Goal: Transaction & Acquisition: Purchase product/service

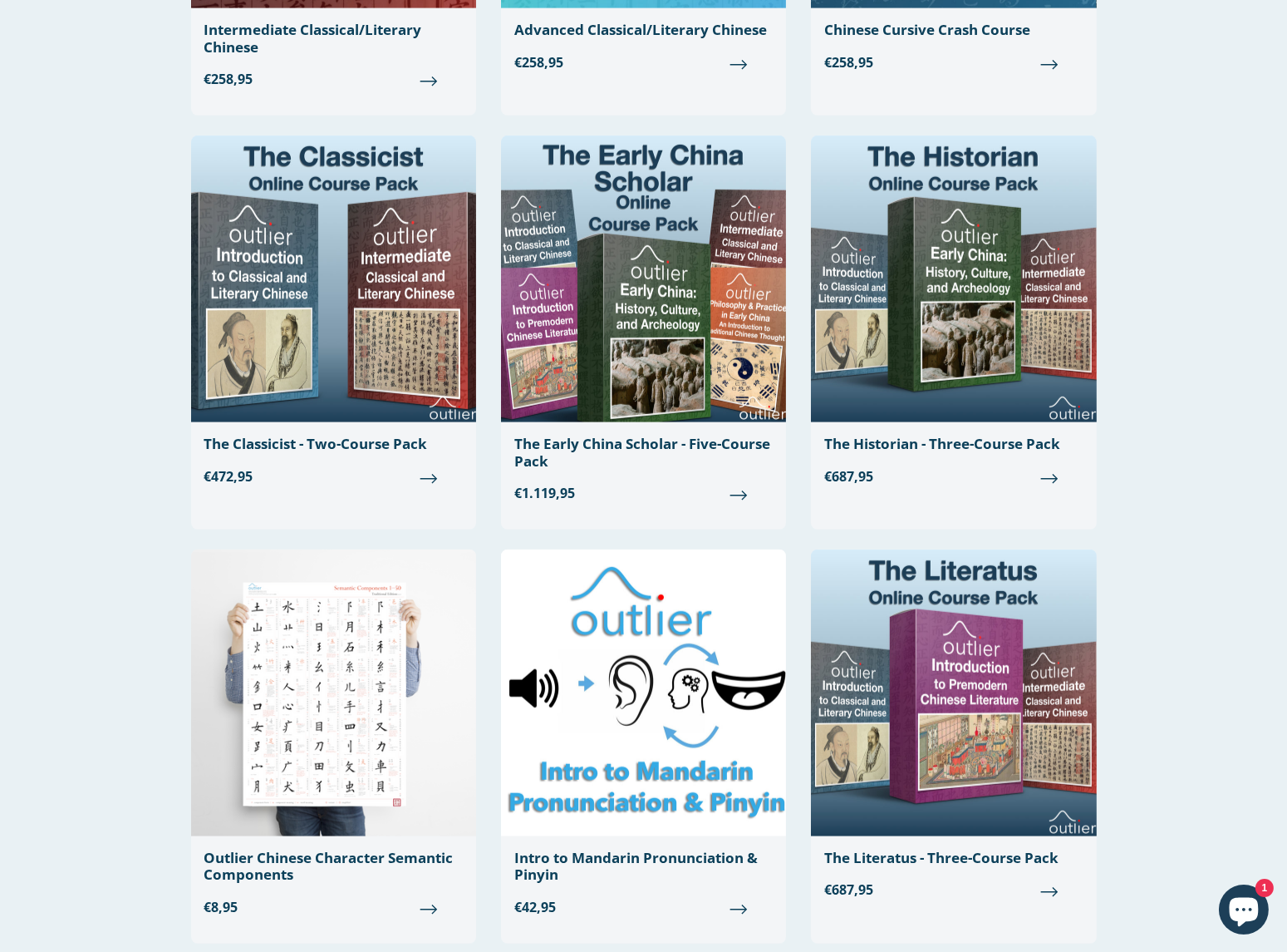
scroll to position [2992, 0]
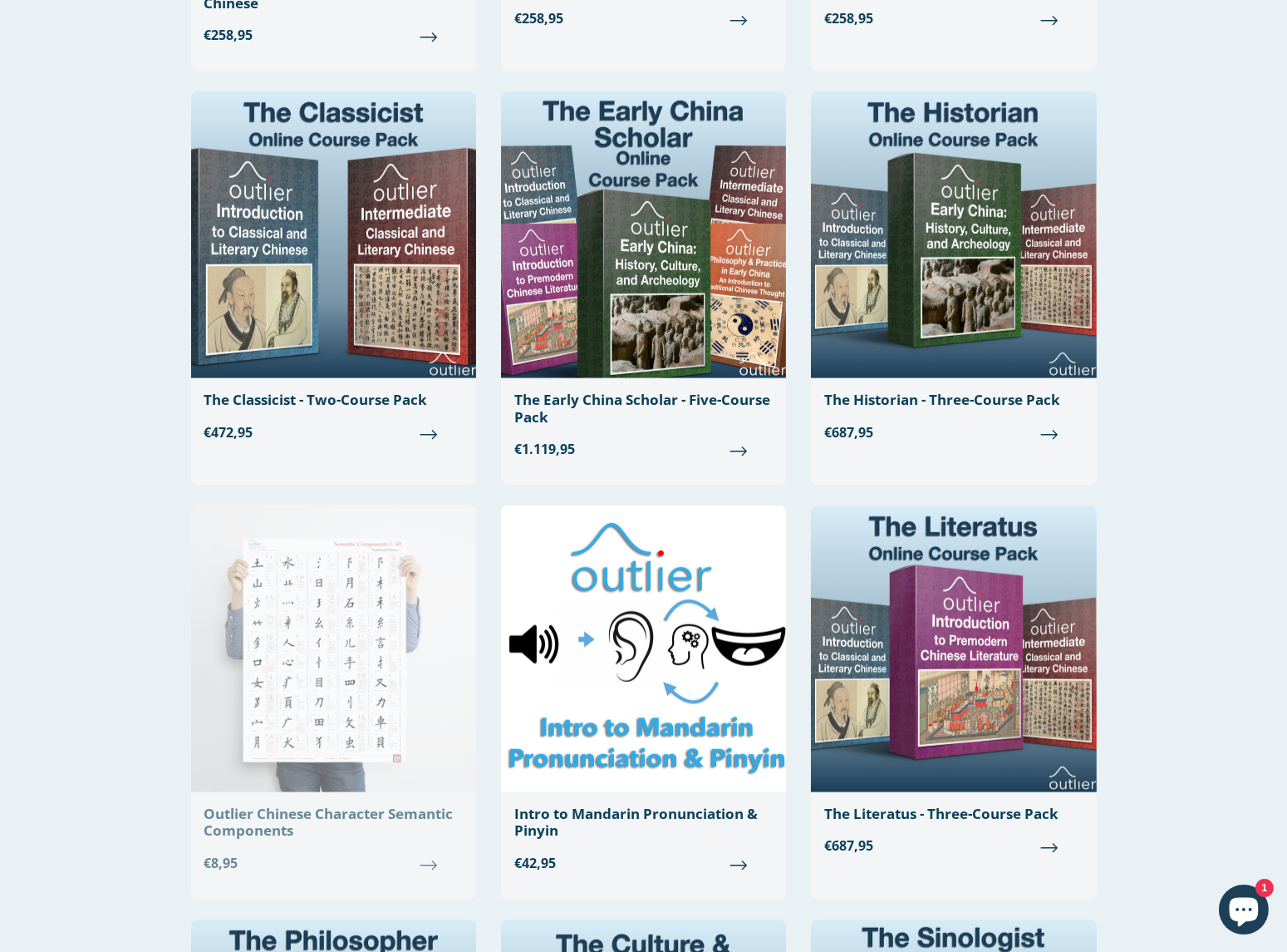
click at [362, 659] on img at bounding box center [333, 649] width 285 height 287
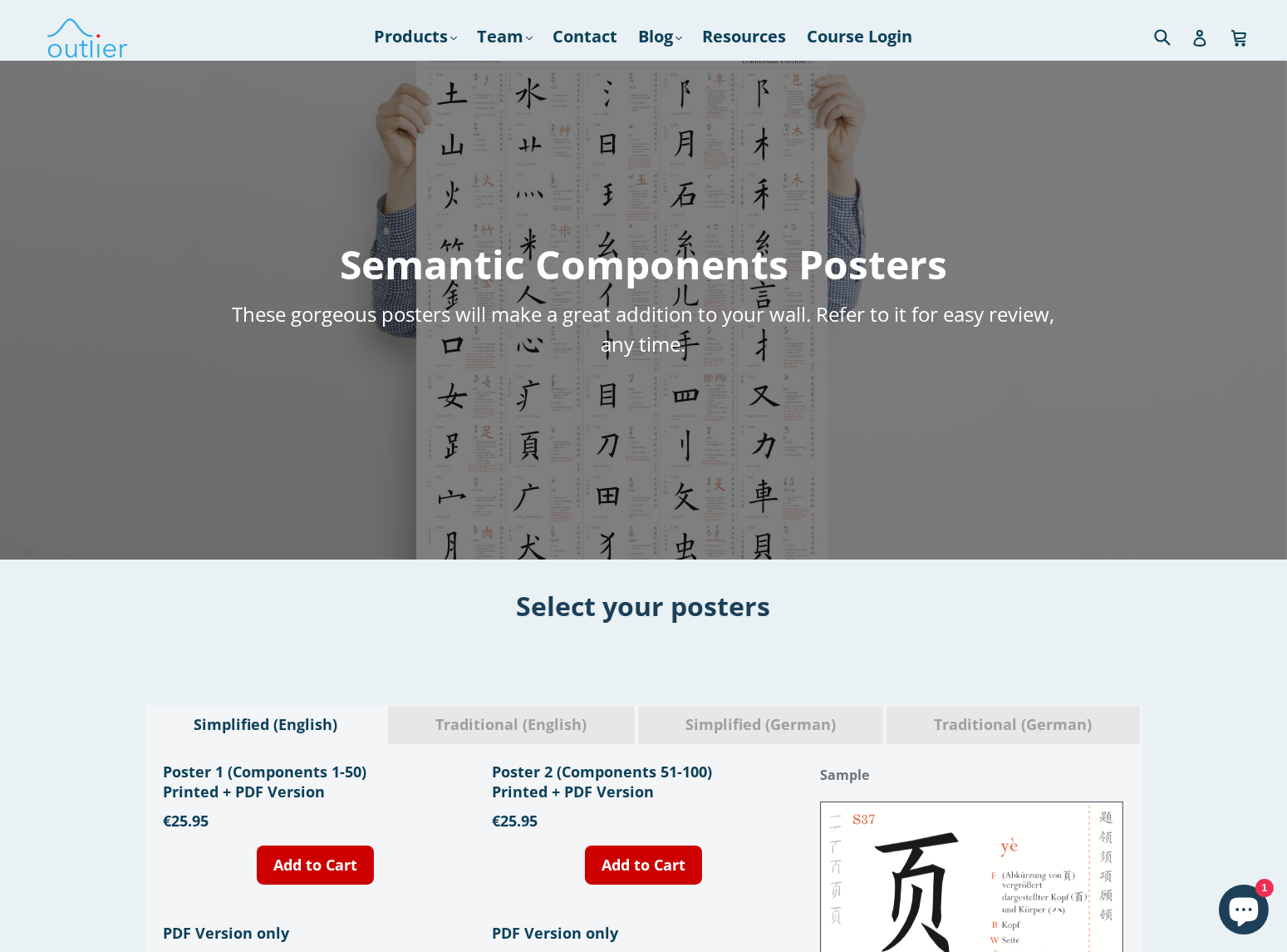
click at [593, 456] on div "Semantic Components Posters These gorgeous posters will make a great addition t…" at bounding box center [643, 310] width 1287 height 499
click at [615, 398] on div "Semantic Components Posters These gorgeous posters will make a great addition t…" at bounding box center [643, 310] width 1287 height 499
click at [741, 403] on div "Semantic Components Posters These gorgeous posters will make a great addition t…" at bounding box center [643, 310] width 1287 height 499
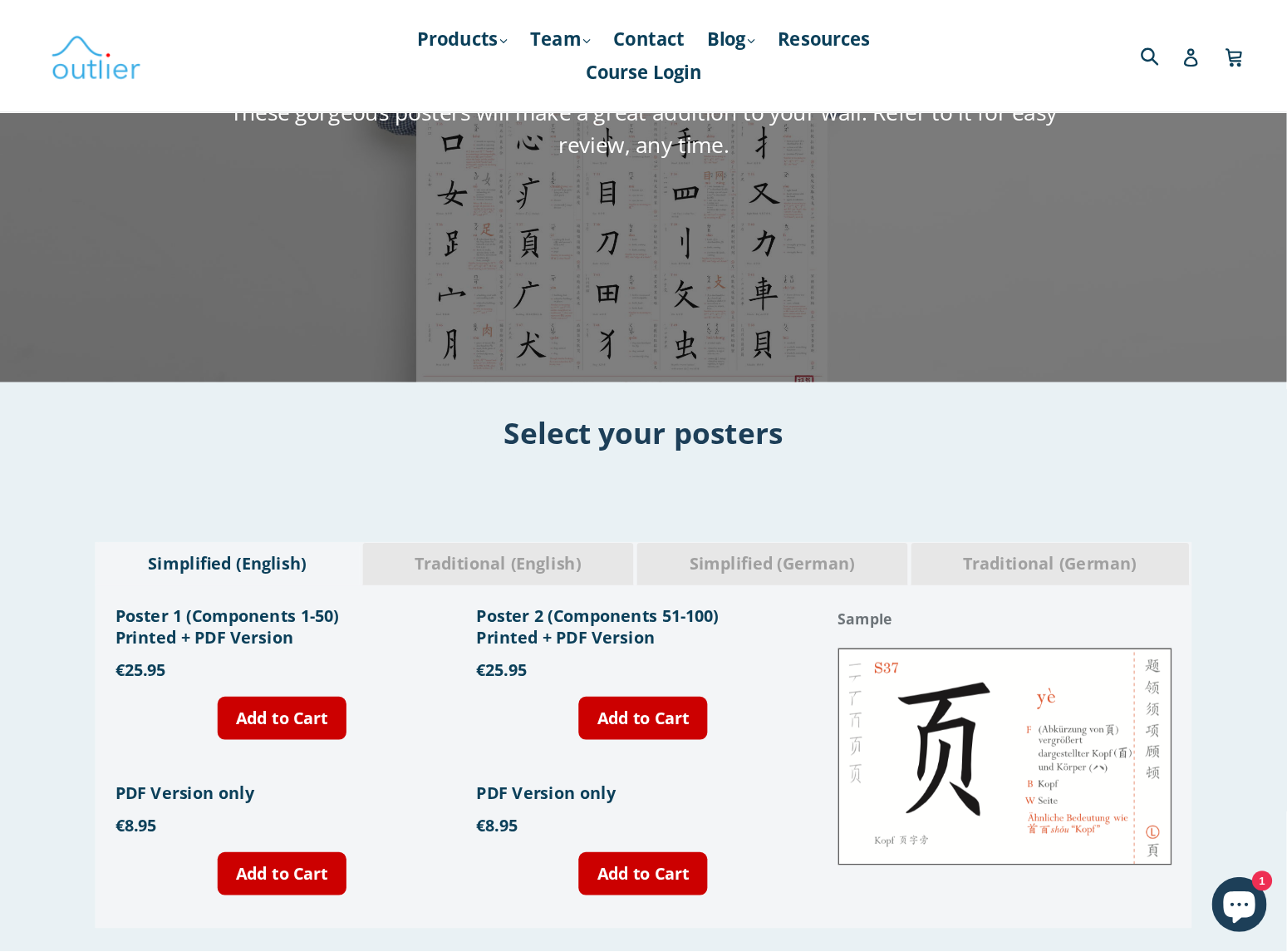
scroll to position [289, 0]
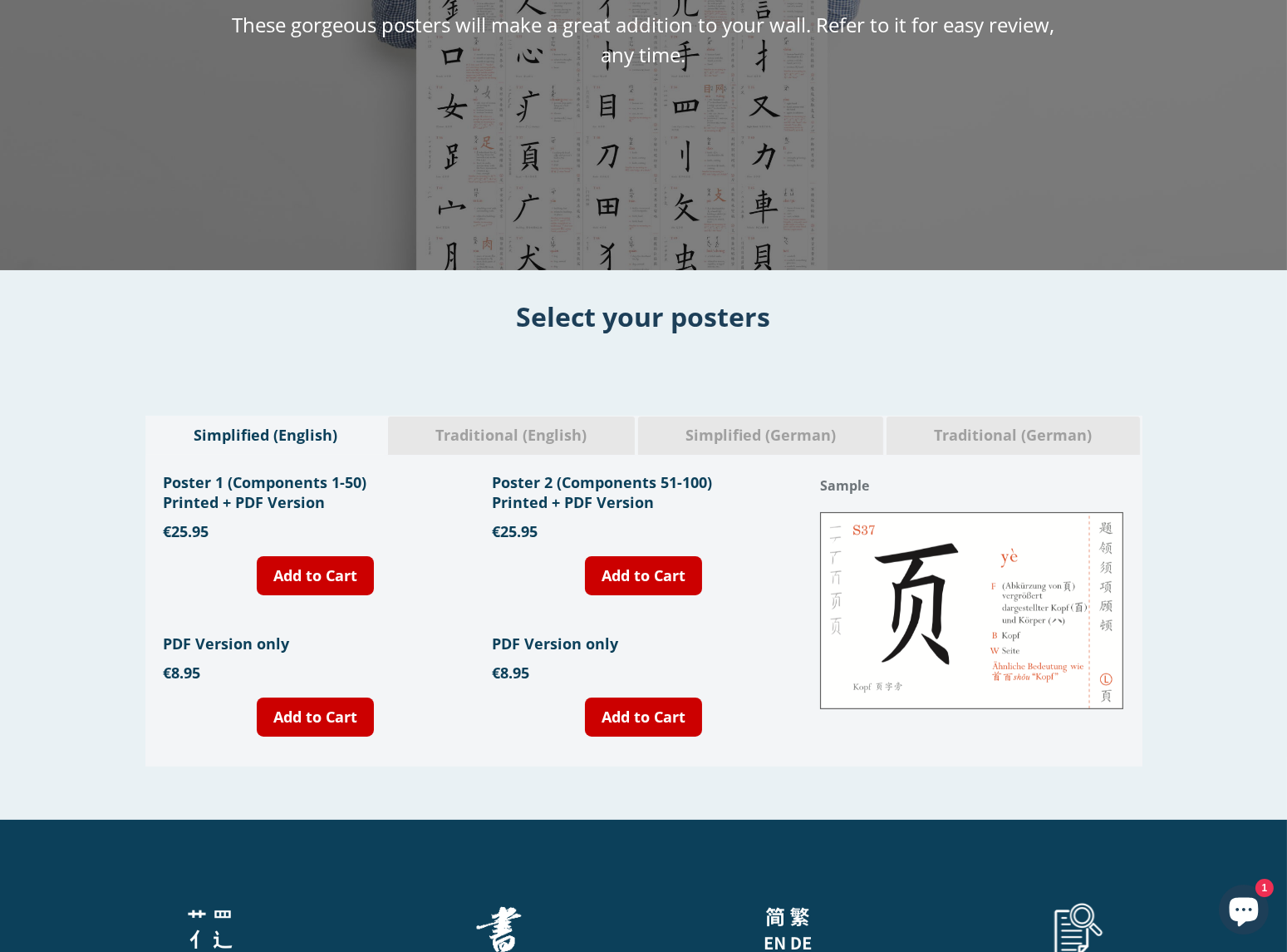
drag, startPoint x: 20, startPoint y: 0, endPoint x: 242, endPoint y: 202, distance: 300.1
click at [242, 202] on div "Semantic Components Posters These gorgeous posters will make a great addition t…" at bounding box center [643, 21] width 1287 height 499
